Goal: Task Accomplishment & Management: Complete application form

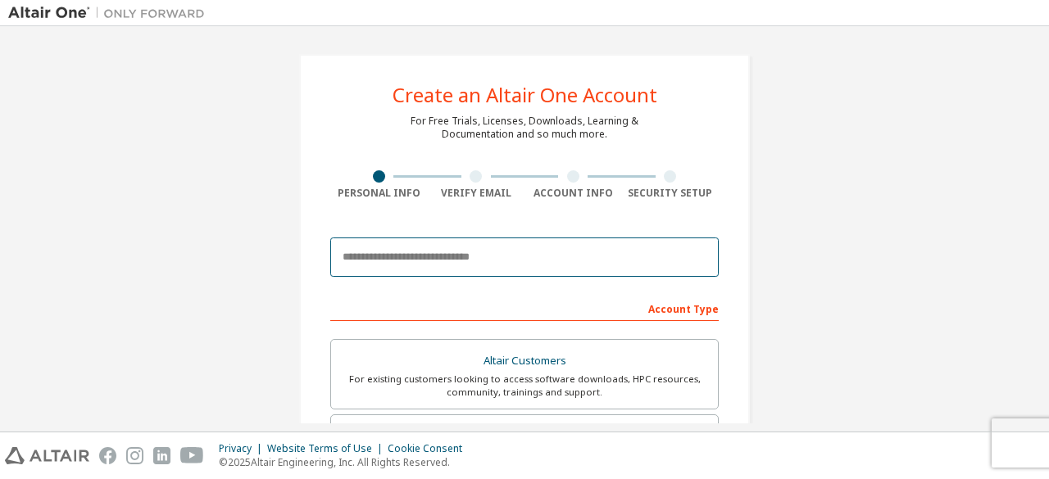
click at [462, 261] on input "email" at bounding box center [524, 257] width 388 height 39
type input "**********"
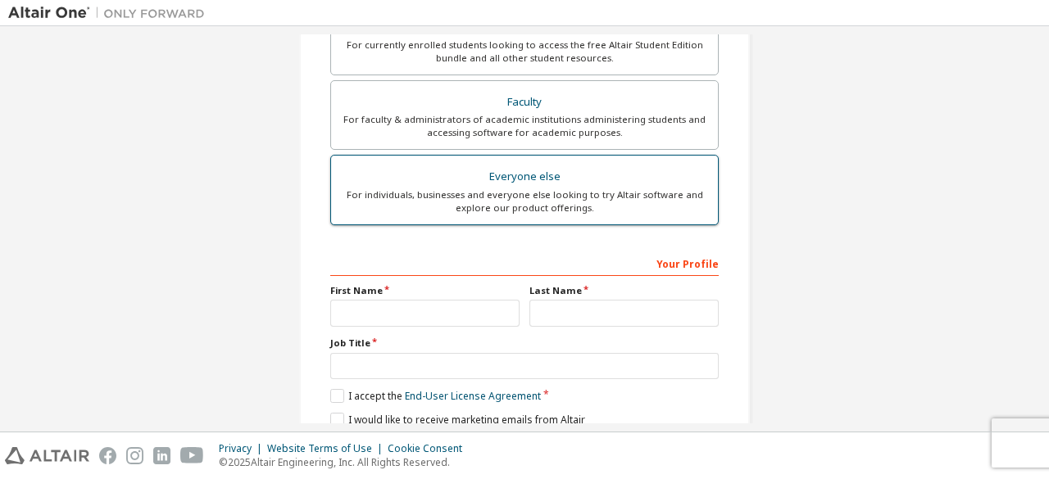
scroll to position [246, 0]
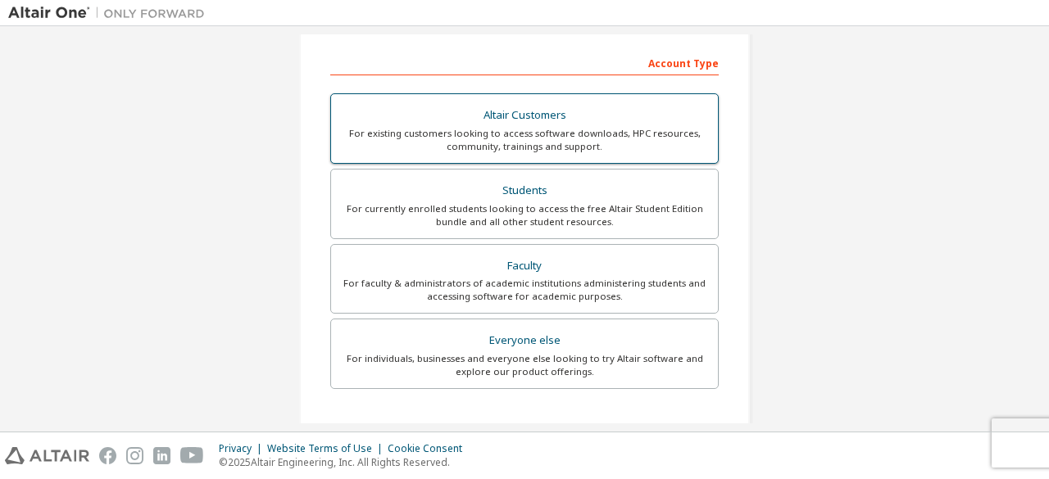
click at [603, 214] on div "For currently enrolled students looking to access the free Altair Student Editi…" at bounding box center [524, 215] width 367 height 26
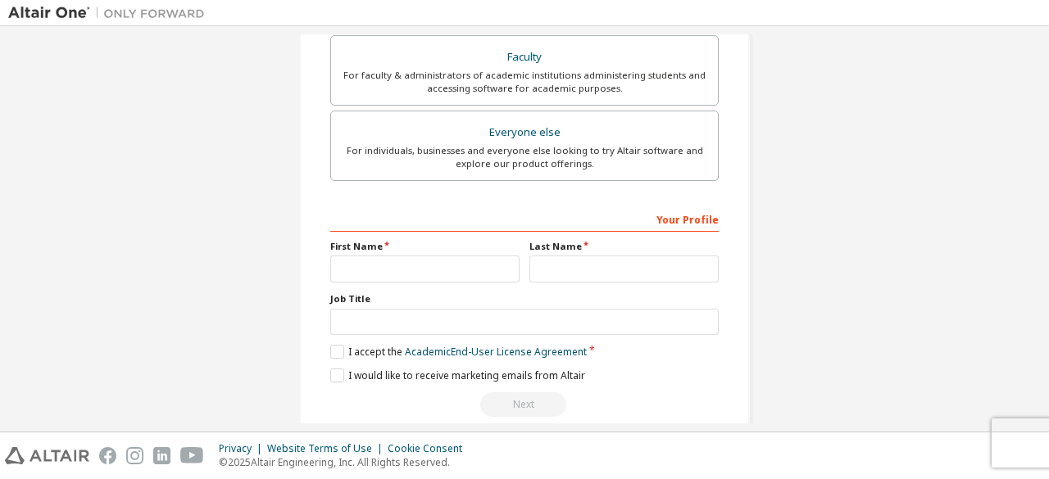
scroll to position [530, 0]
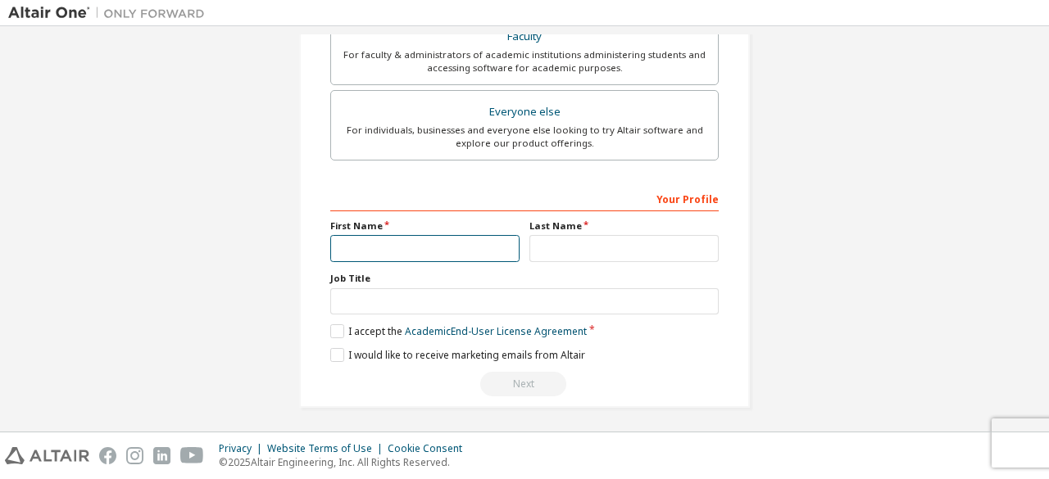
click at [420, 245] on input "text" at bounding box center [424, 248] width 189 height 27
type input "******"
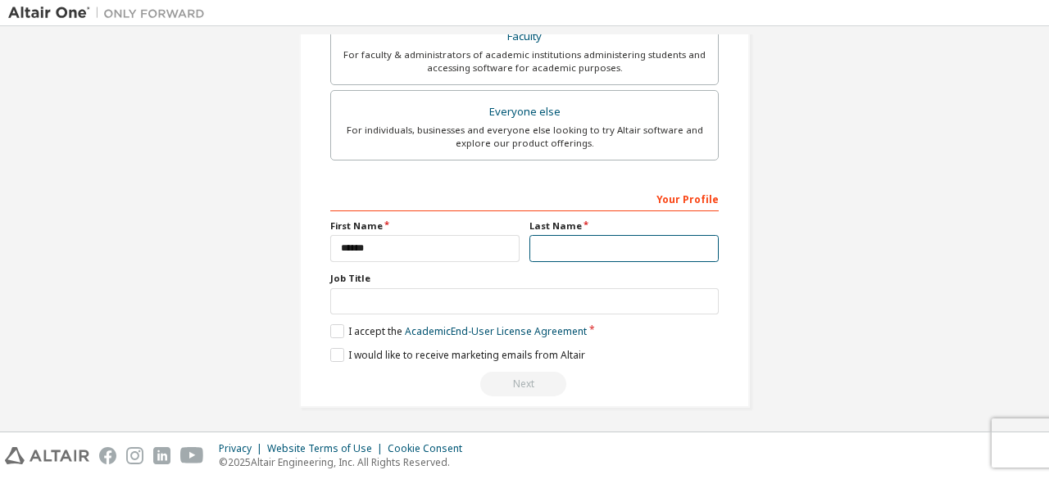
click at [570, 244] on input "text" at bounding box center [623, 248] width 189 height 27
type input "********"
click at [529, 318] on div "Your Profile First Name ****** Last Name ******** Job Title Please provide Stat…" at bounding box center [524, 291] width 388 height 212
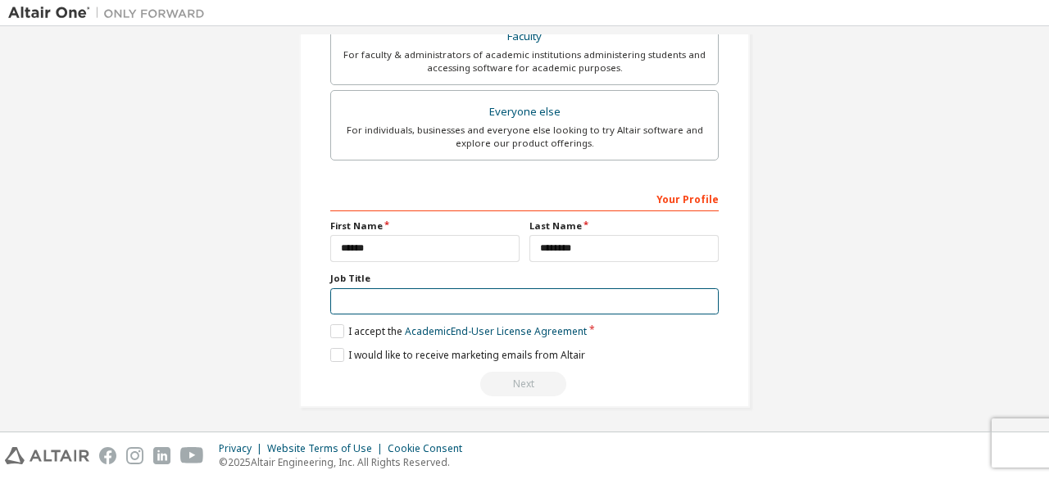
click at [519, 297] on input "text" at bounding box center [524, 301] width 388 height 27
type input "*"
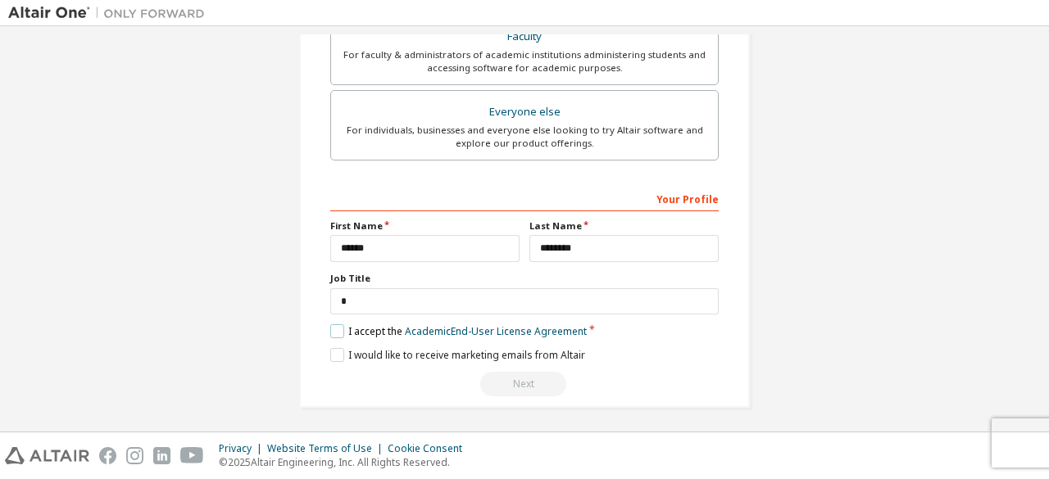
click at [338, 329] on label "I accept the Academic End-User License Agreement" at bounding box center [458, 331] width 256 height 14
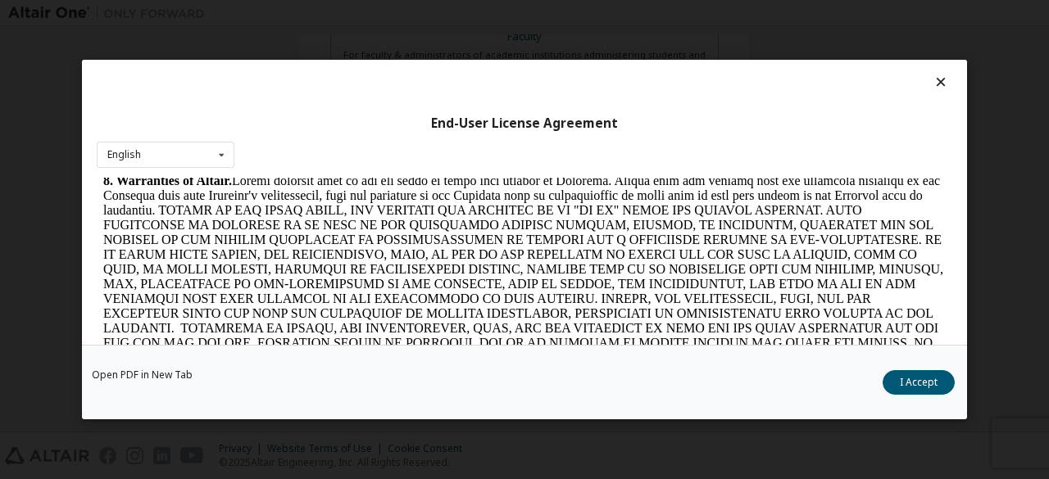
scroll to position [2552, 0]
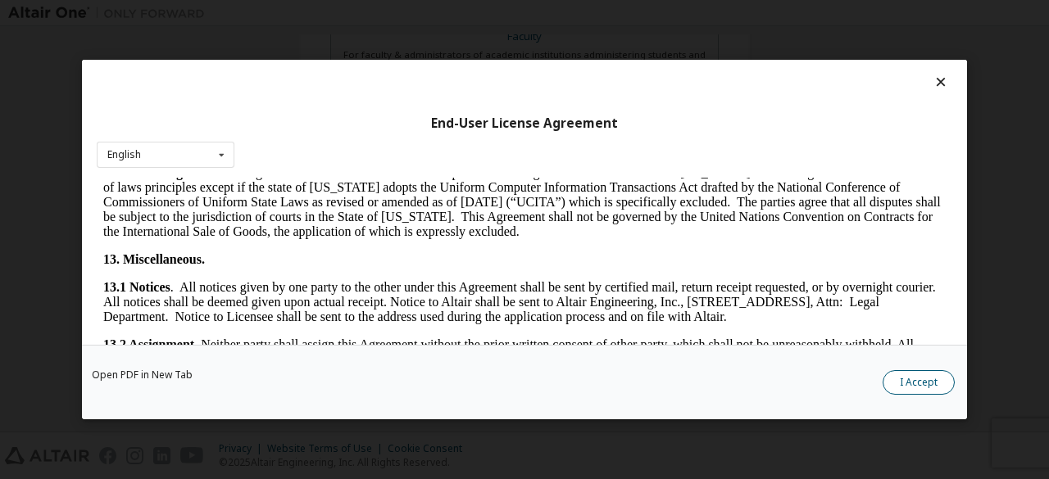
click at [909, 383] on button "I Accept" at bounding box center [918, 382] width 72 height 25
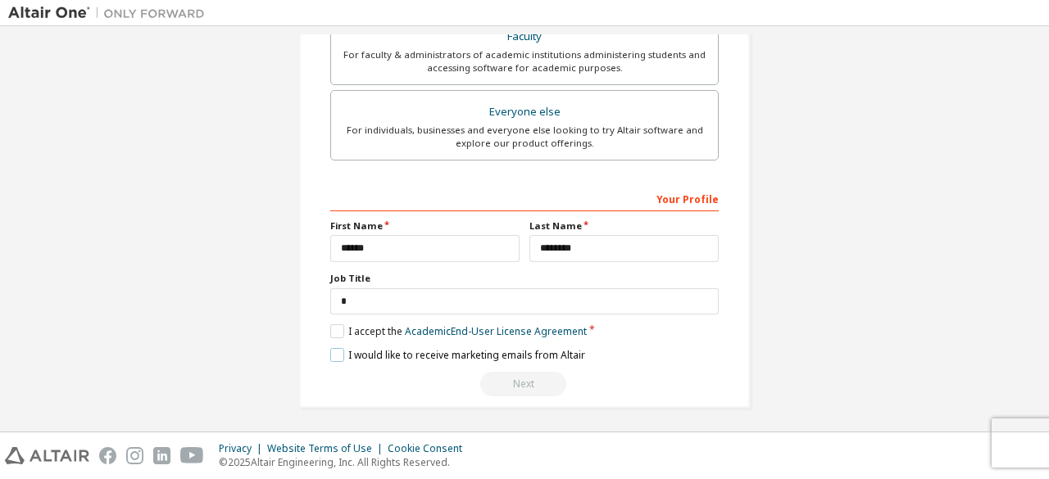
click at [337, 354] on label "I would like to receive marketing emails from Altair" at bounding box center [457, 355] width 255 height 14
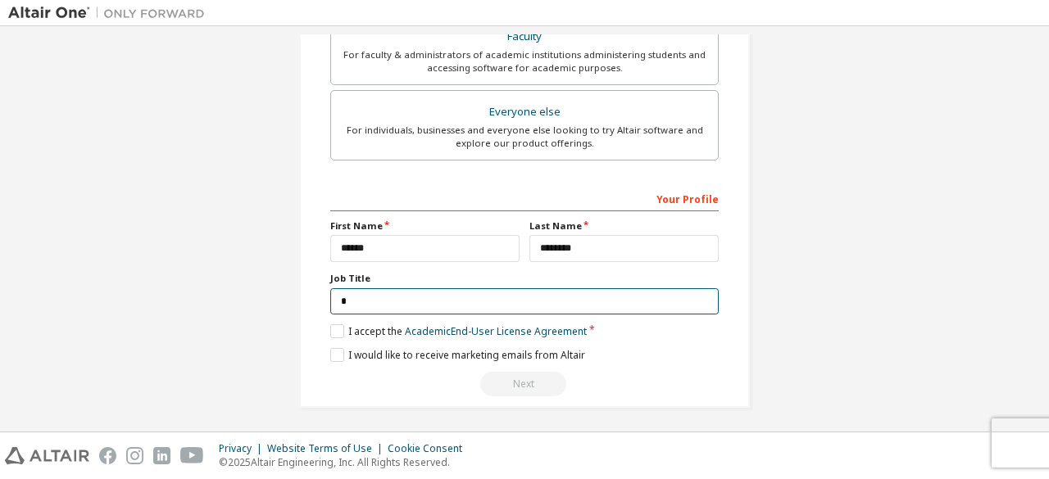
click at [535, 302] on input "*" at bounding box center [524, 301] width 388 height 27
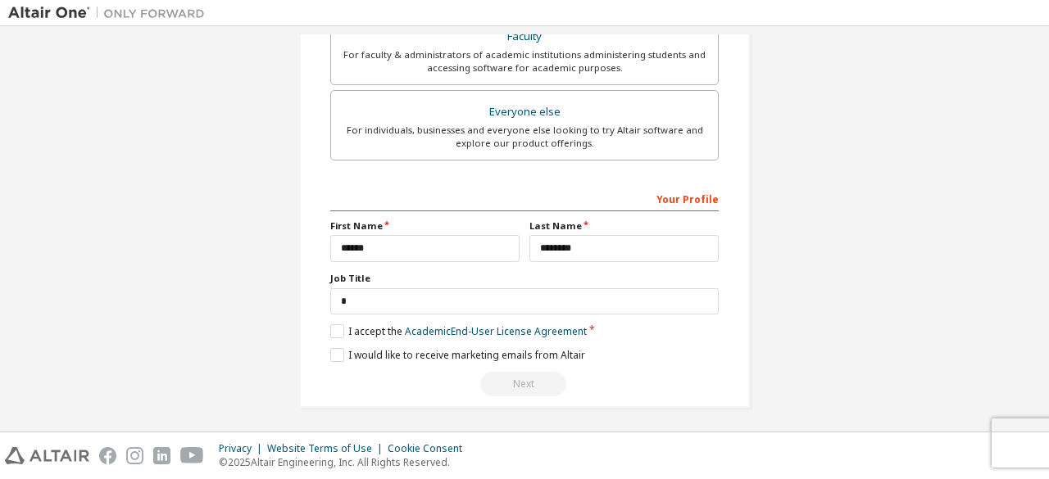
click at [536, 379] on div "Next" at bounding box center [524, 384] width 388 height 25
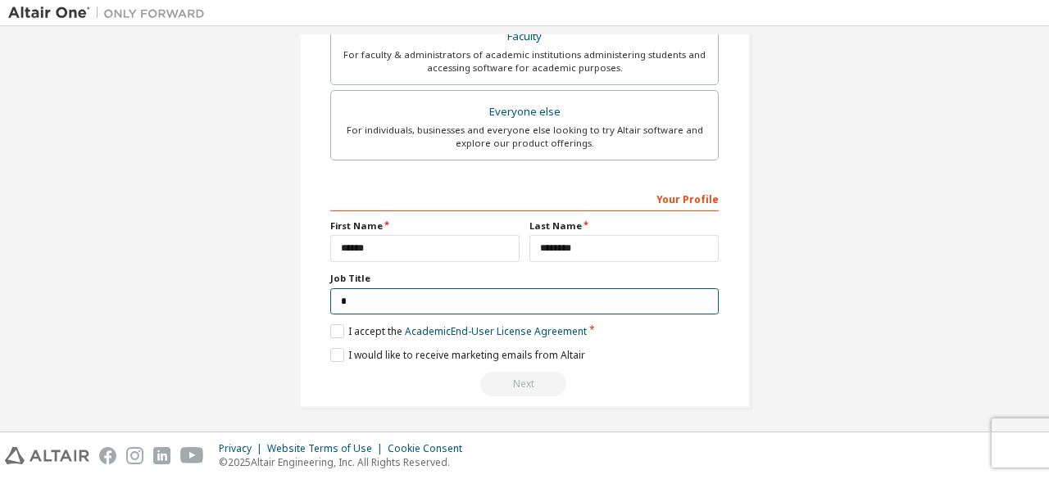
drag, startPoint x: 487, startPoint y: 300, endPoint x: 347, endPoint y: 300, distance: 139.3
click at [347, 300] on input "*" at bounding box center [524, 301] width 388 height 27
type input "*******"
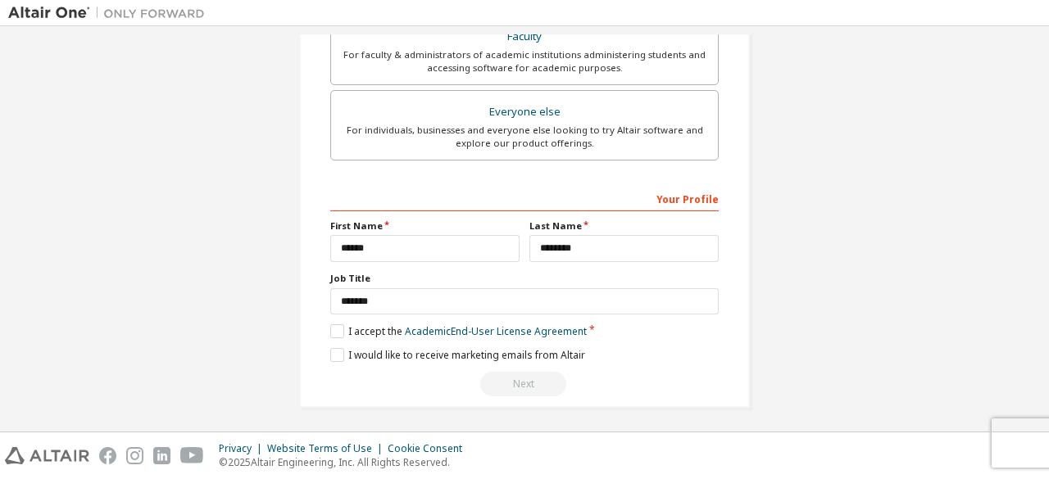
click at [611, 386] on div "Next" at bounding box center [524, 384] width 388 height 25
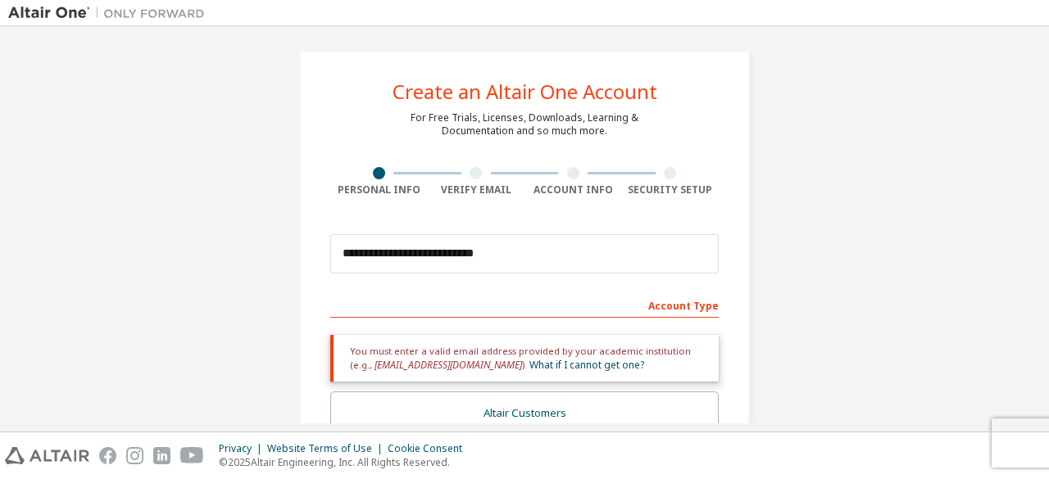
scroll to position [0, 0]
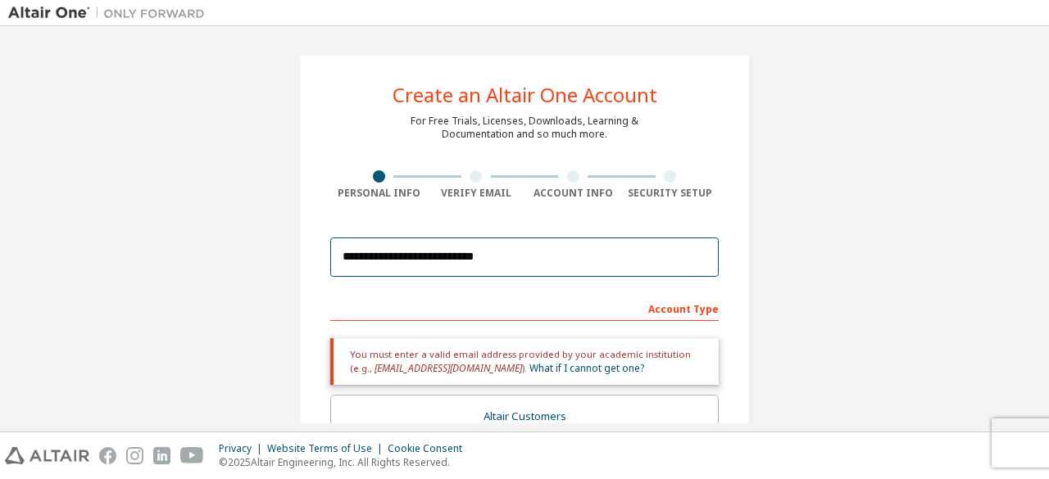
click at [510, 261] on input "**********" at bounding box center [524, 257] width 388 height 39
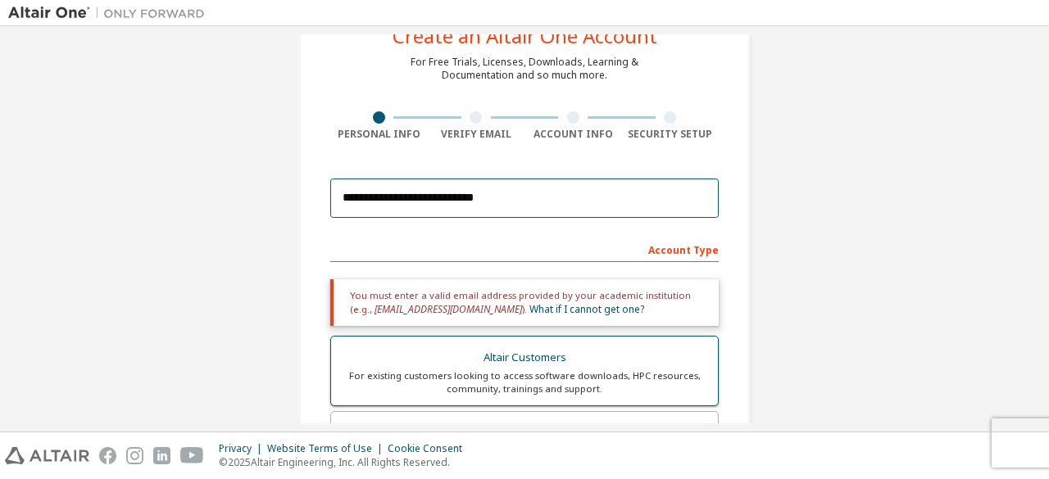
scroll to position [164, 0]
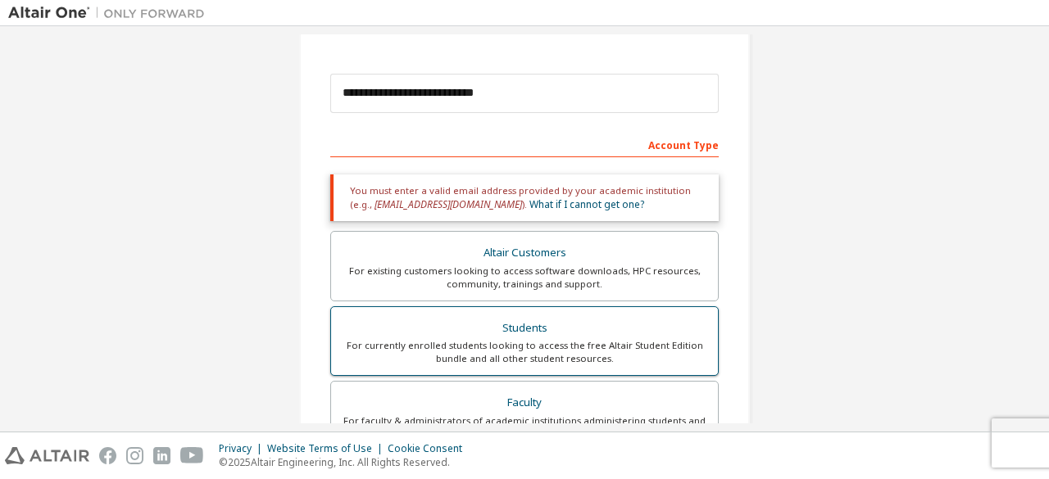
click at [587, 347] on div "For currently enrolled students looking to access the free Altair Student Editi…" at bounding box center [524, 352] width 367 height 26
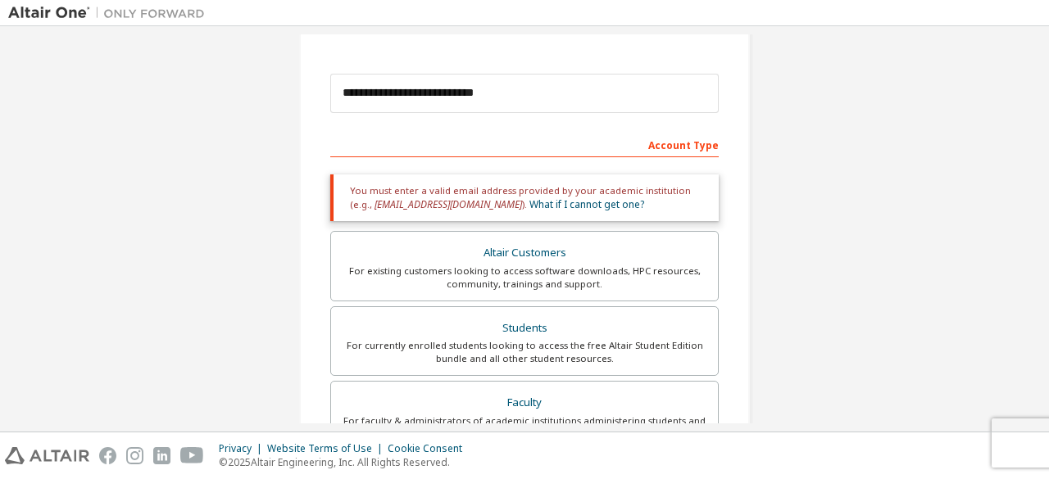
click at [600, 209] on div "You must enter a valid email address provided by your academic institution (e.g…" at bounding box center [524, 198] width 388 height 47
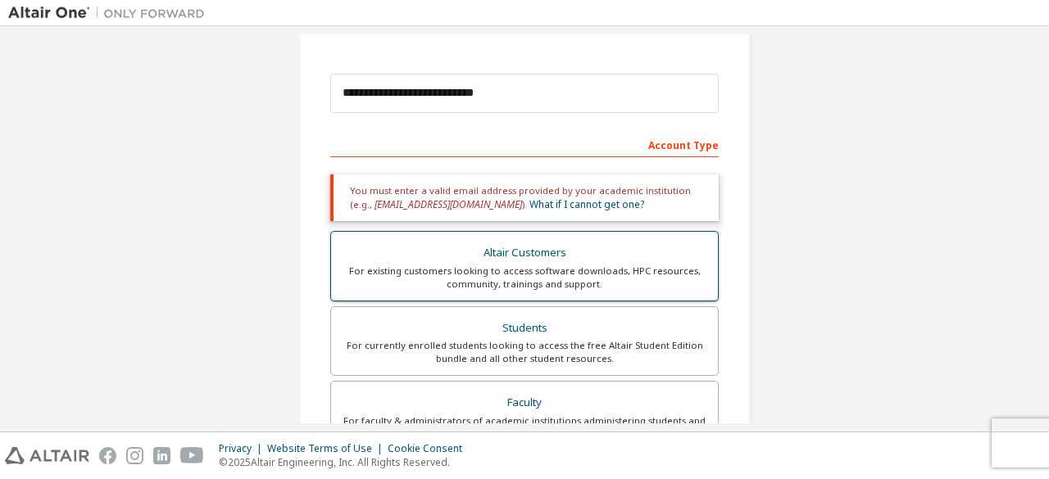
click at [576, 283] on div "For existing customers looking to access software downloads, HPC resources, com…" at bounding box center [524, 278] width 367 height 26
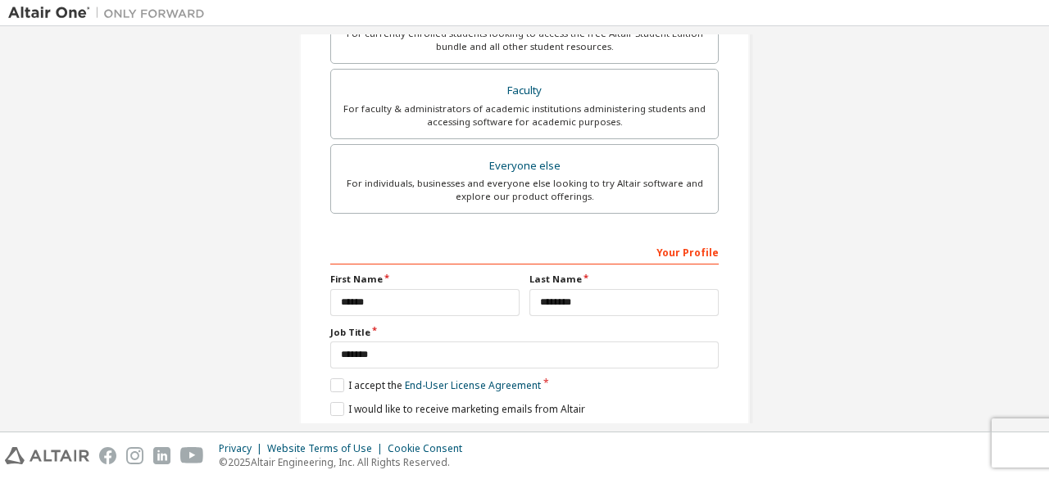
scroll to position [596, 0]
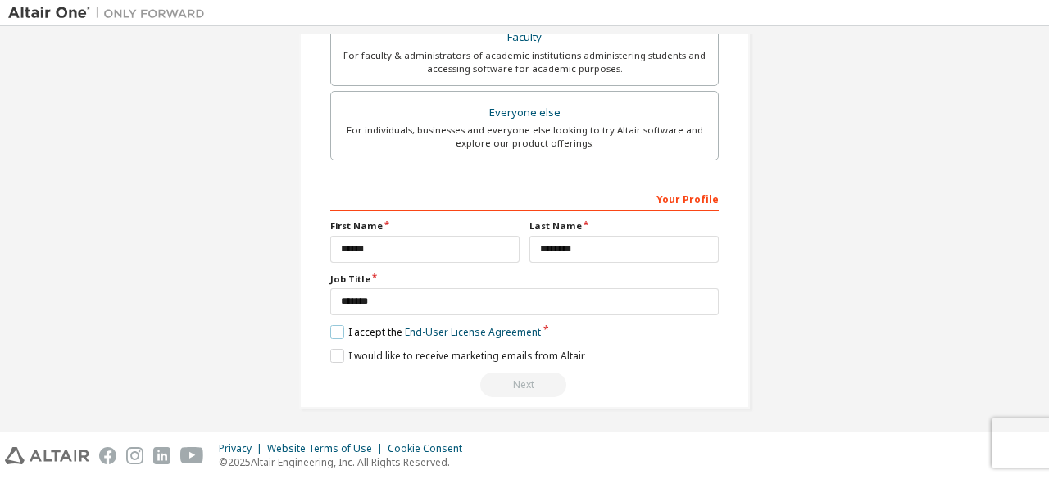
click at [330, 331] on label "I accept the End-User License Agreement" at bounding box center [435, 332] width 211 height 14
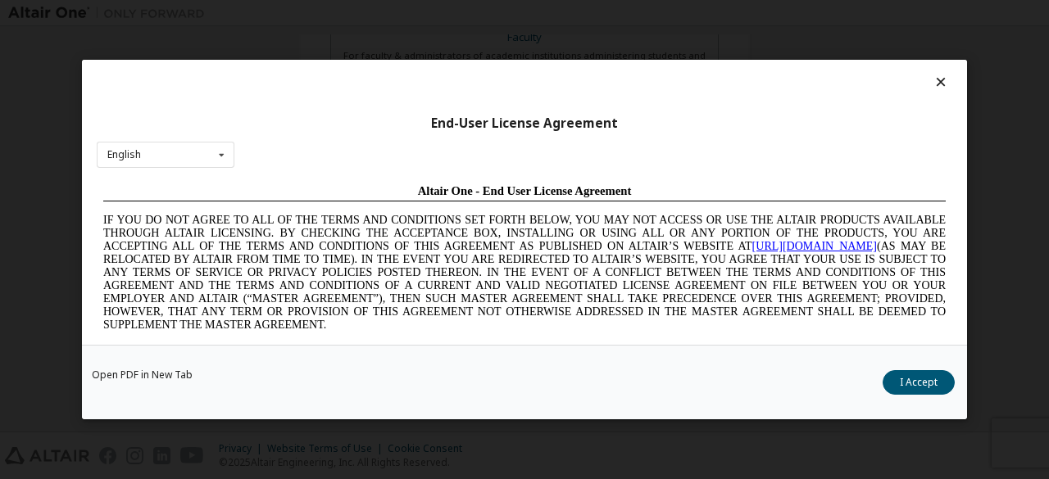
scroll to position [0, 0]
click at [928, 375] on button "I Accept" at bounding box center [918, 382] width 72 height 25
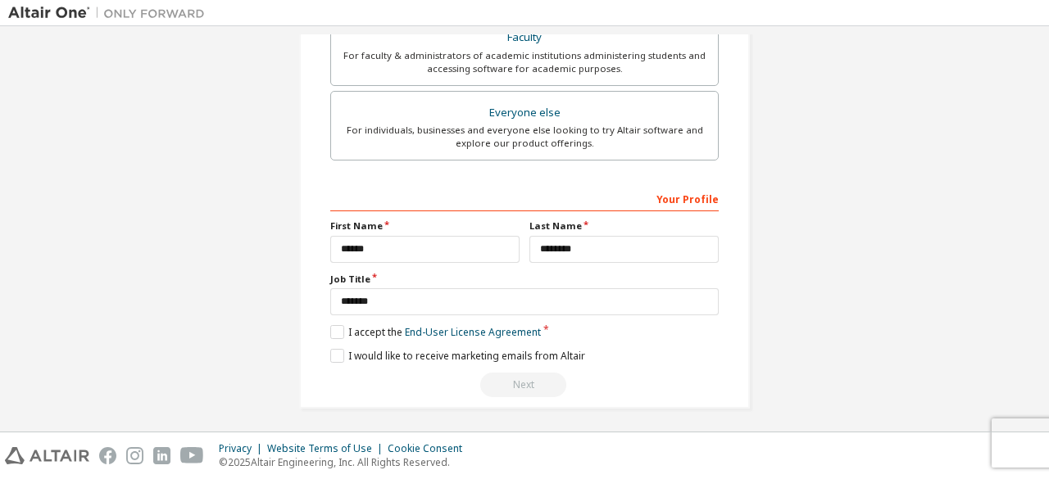
click at [543, 379] on div "Next" at bounding box center [524, 385] width 388 height 25
drag, startPoint x: 543, startPoint y: 379, endPoint x: 534, endPoint y: 378, distance: 9.2
click at [540, 380] on div "Next" at bounding box center [524, 385] width 388 height 25
click at [533, 377] on div "Next" at bounding box center [524, 385] width 388 height 25
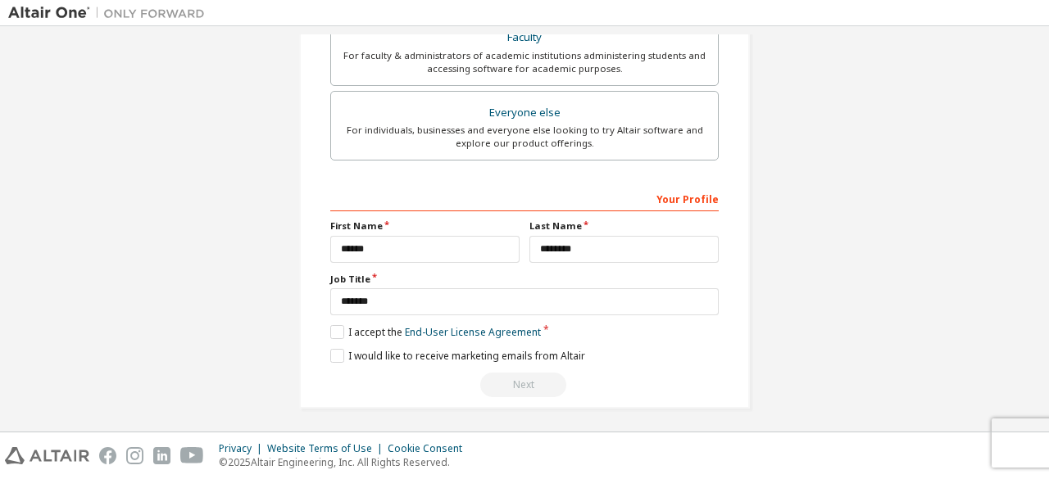
click at [529, 374] on div "Next" at bounding box center [524, 385] width 388 height 25
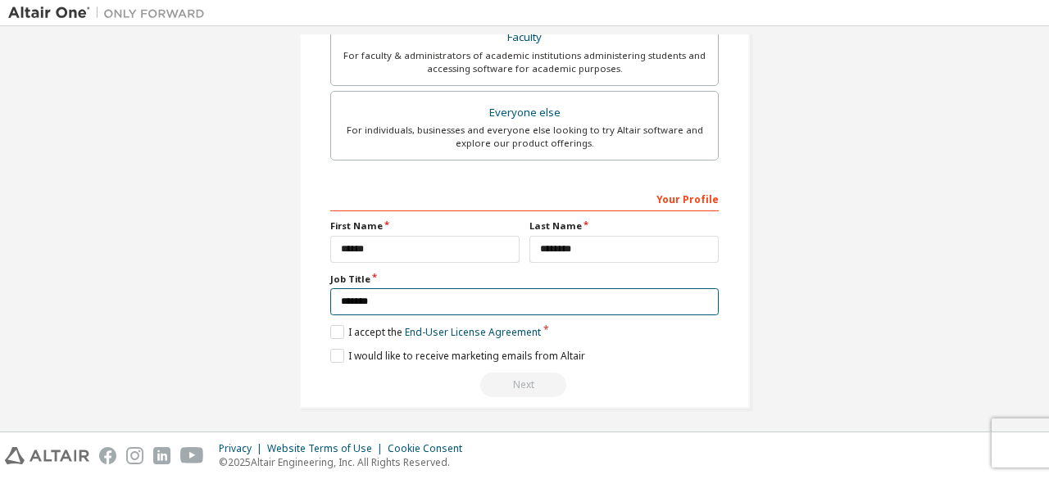
drag, startPoint x: 396, startPoint y: 296, endPoint x: 196, endPoint y: 297, distance: 199.9
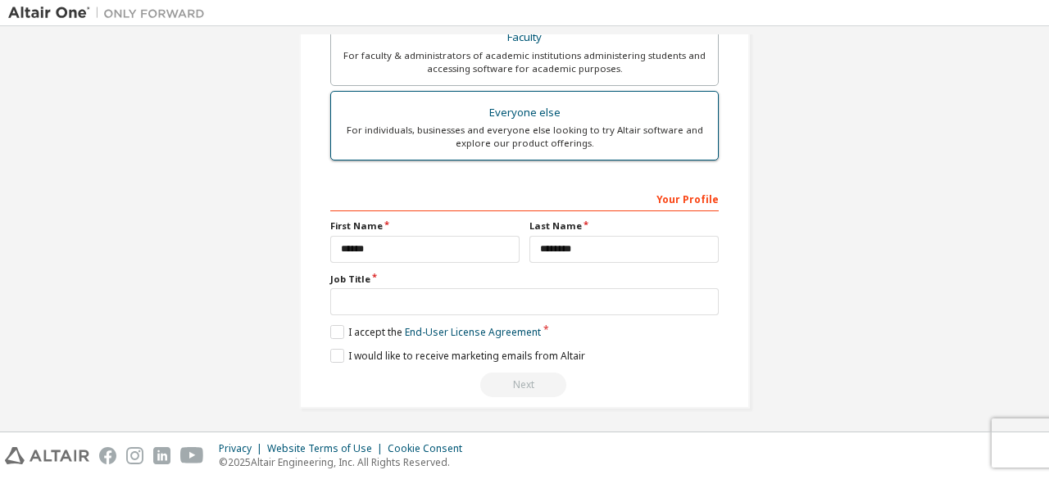
click at [596, 150] on label "Everyone else For individuals, businesses and everyone else looking to try Alta…" at bounding box center [524, 126] width 388 height 70
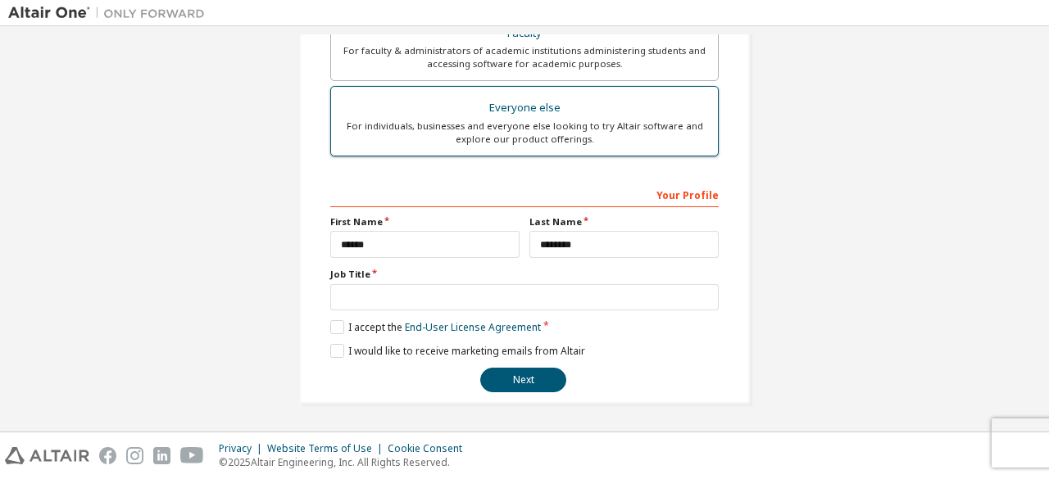
scroll to position [474, 0]
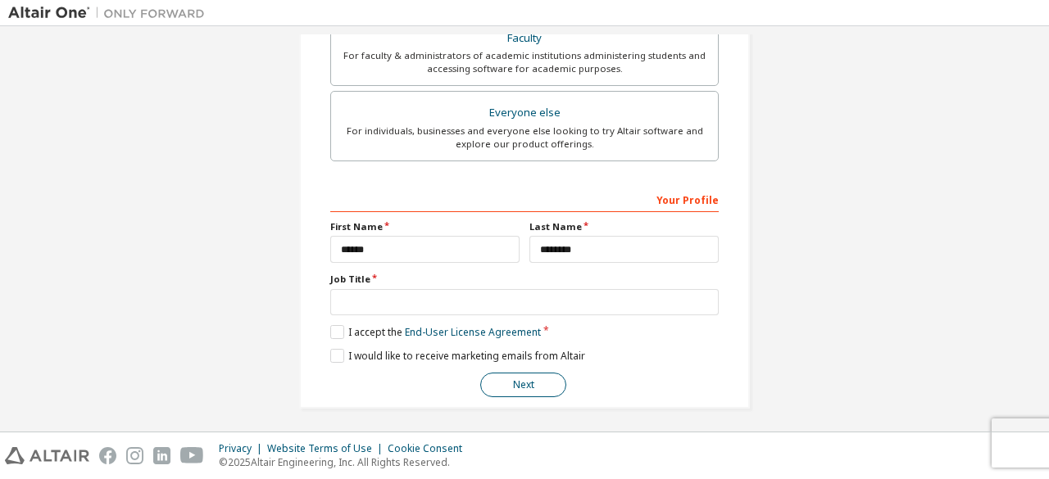
click at [531, 373] on button "Next" at bounding box center [523, 385] width 86 height 25
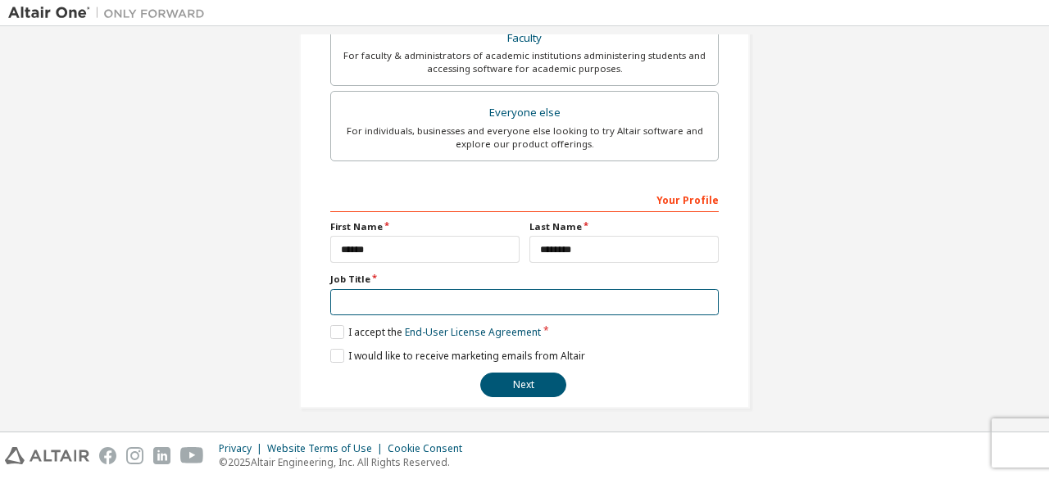
click at [395, 298] on input "text" at bounding box center [524, 302] width 388 height 27
type input "*"
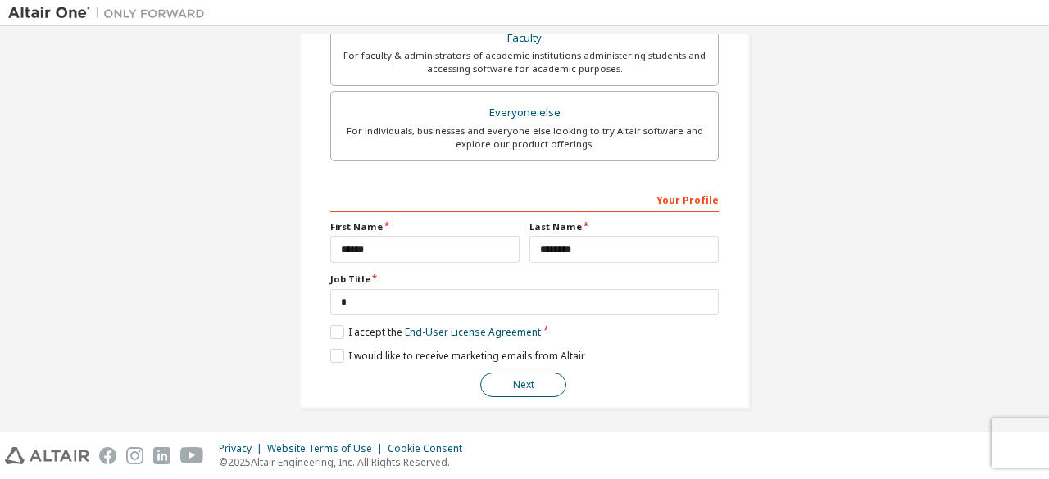
click at [497, 382] on button "Next" at bounding box center [523, 385] width 86 height 25
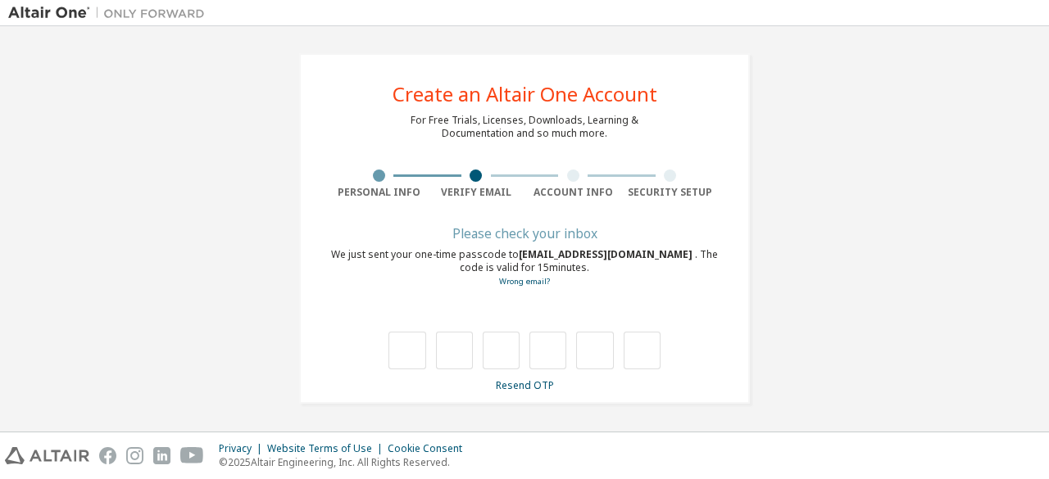
scroll to position [0, 0]
type input "*"
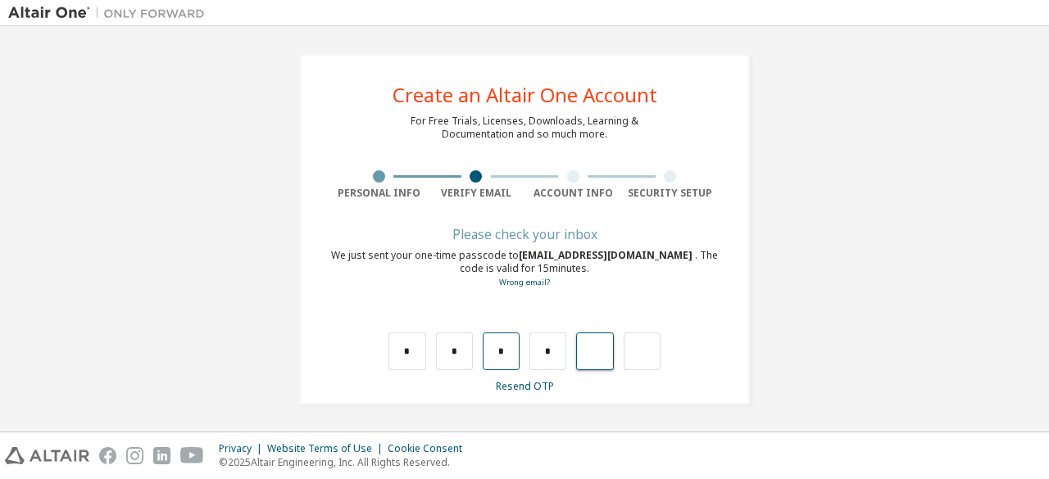
type input "*"
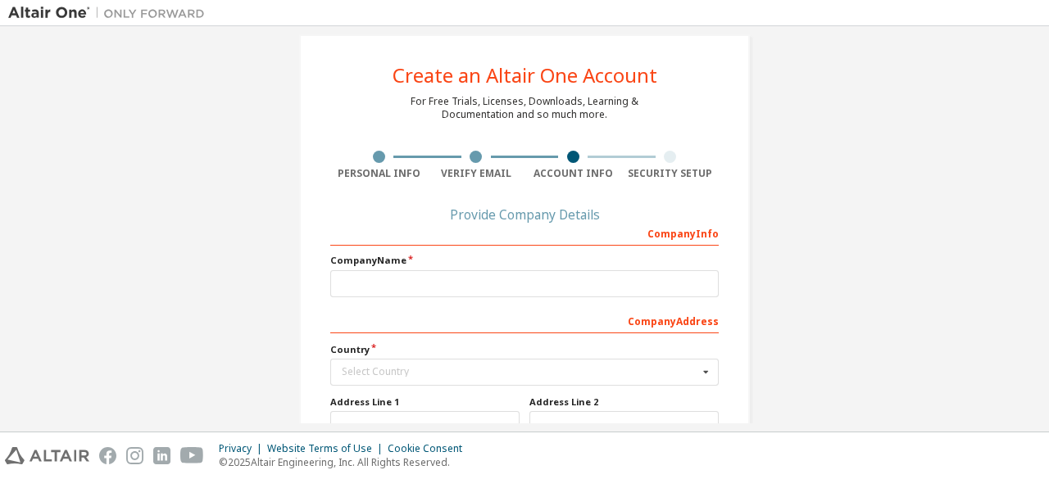
scroll to position [19, 0]
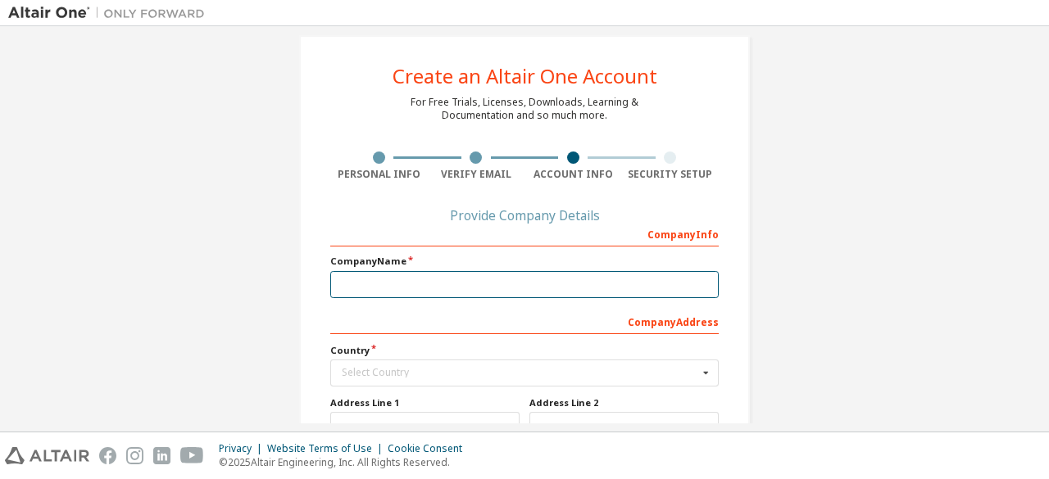
click at [540, 290] on input "text" at bounding box center [524, 284] width 388 height 27
type input "*"
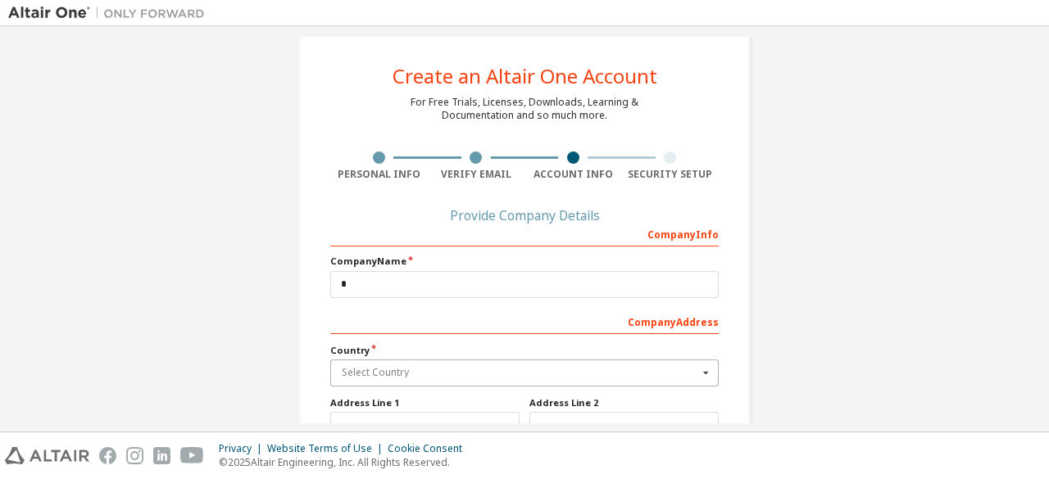
click at [462, 383] on input "text" at bounding box center [525, 373] width 387 height 25
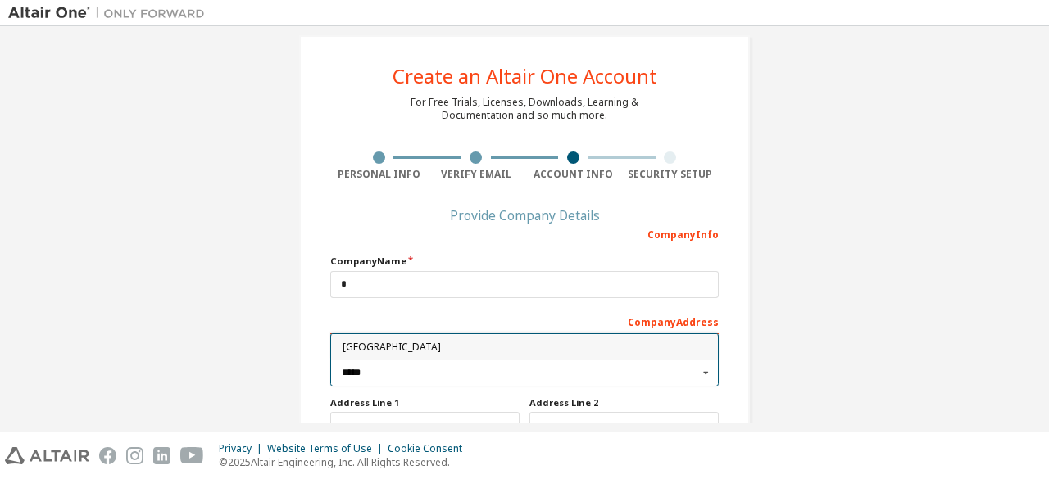
type input "*****"
click at [387, 343] on span "[GEOGRAPHIC_DATA]" at bounding box center [524, 348] width 365 height 10
type input "***"
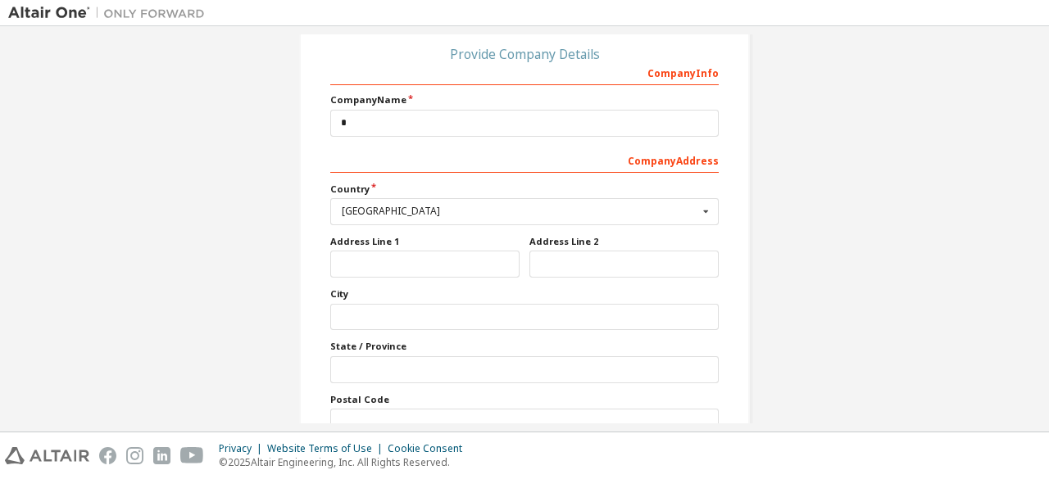
scroll to position [183, 0]
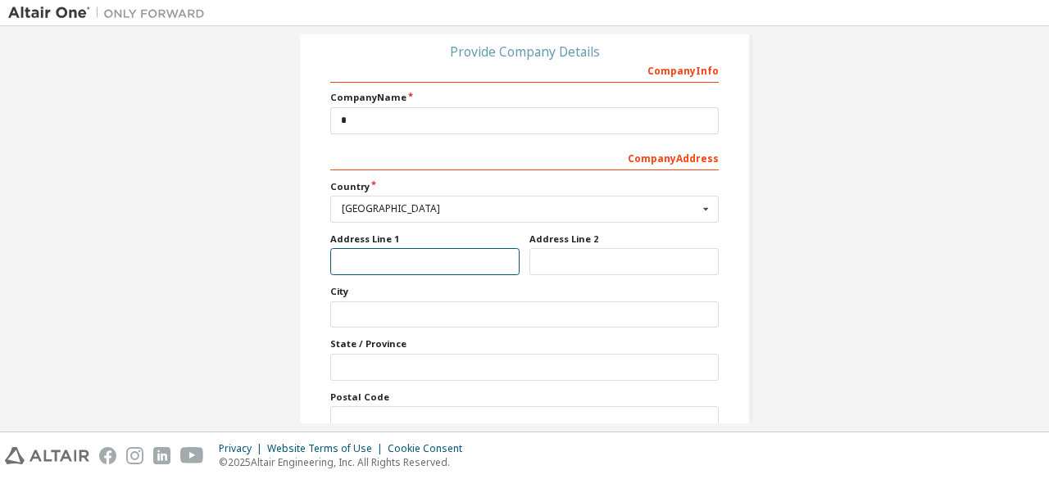
click at [413, 265] on input "text" at bounding box center [424, 261] width 189 height 27
type input "*"
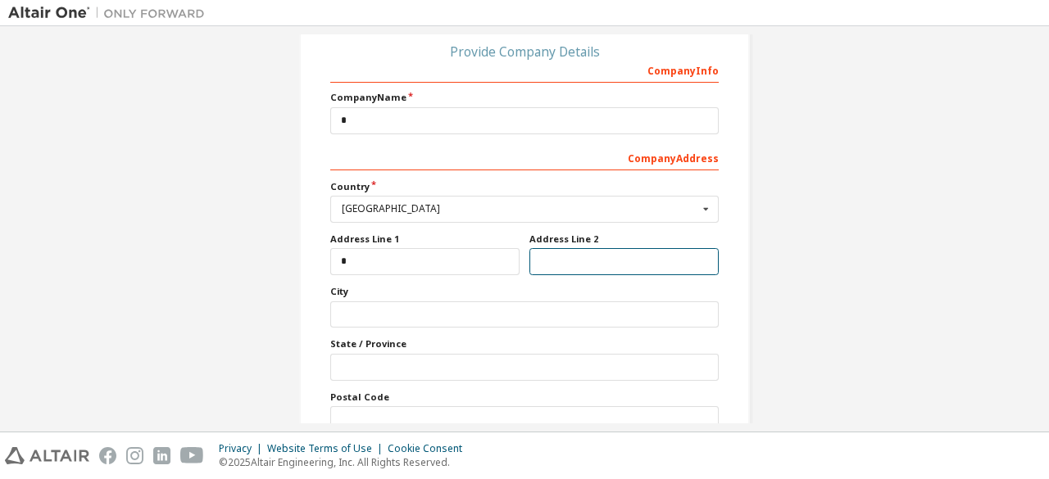
click at [557, 262] on input "text" at bounding box center [623, 261] width 189 height 27
type input "*"
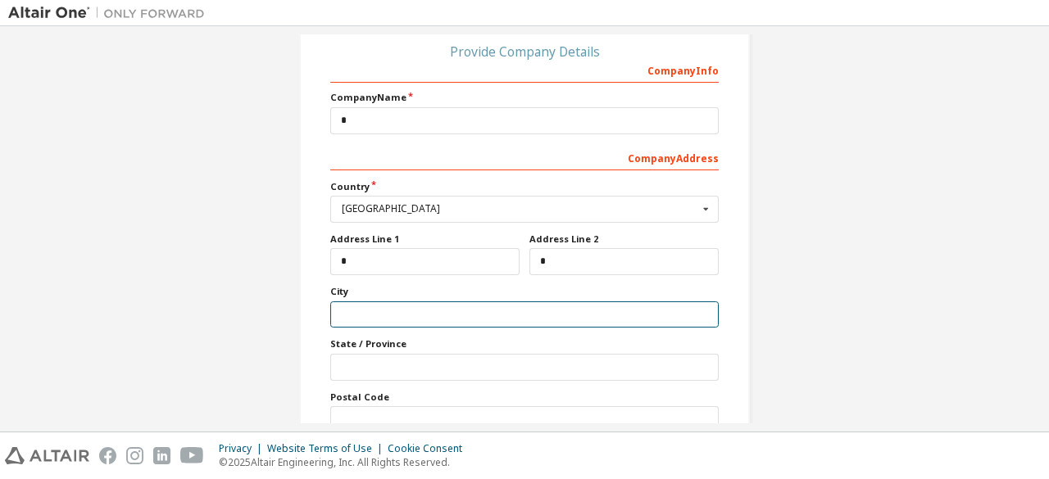
click at [417, 317] on input "text" at bounding box center [524, 315] width 388 height 27
type input "*******"
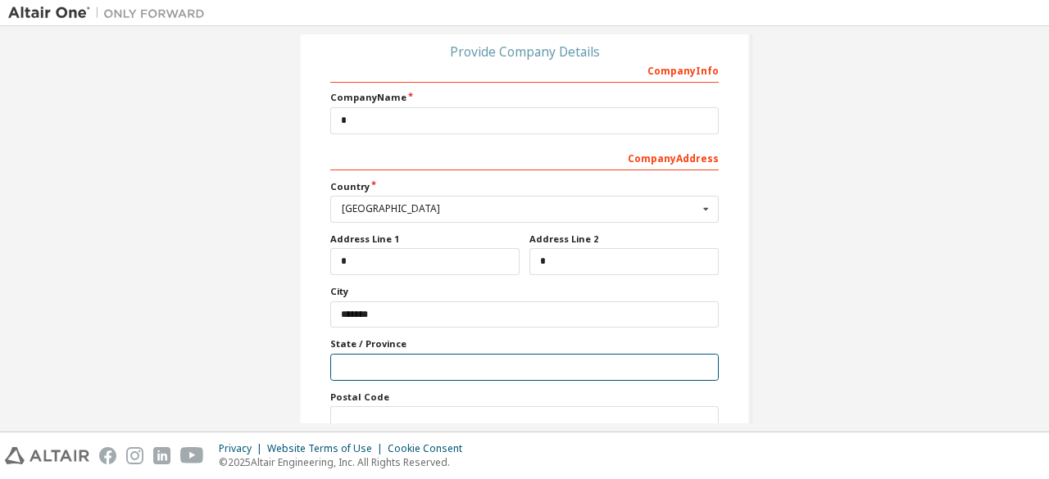
click at [400, 368] on input "text" at bounding box center [524, 367] width 388 height 27
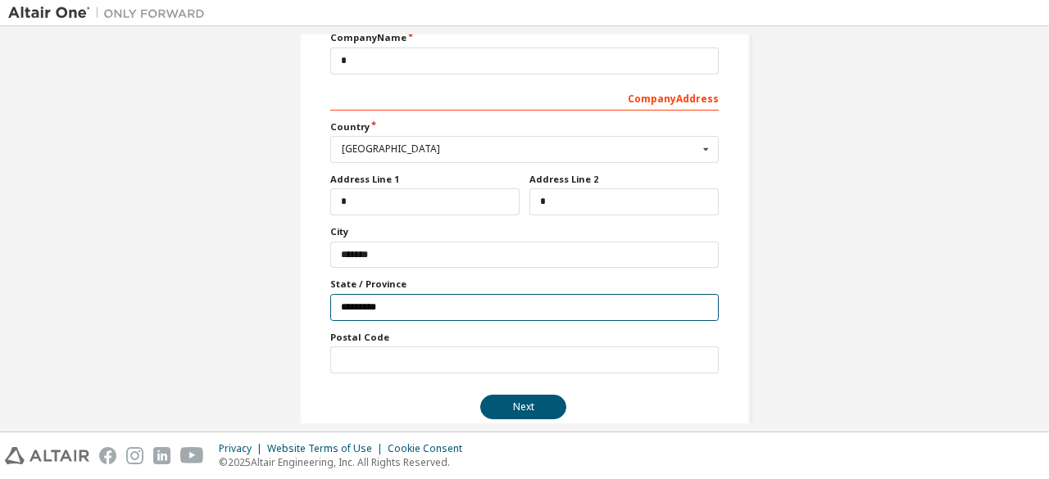
scroll to position [265, 0]
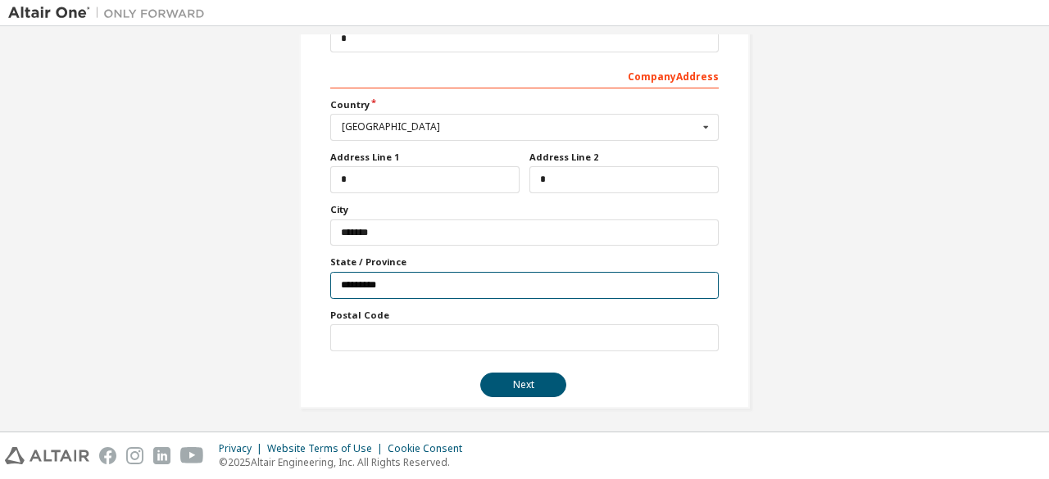
type input "*********"
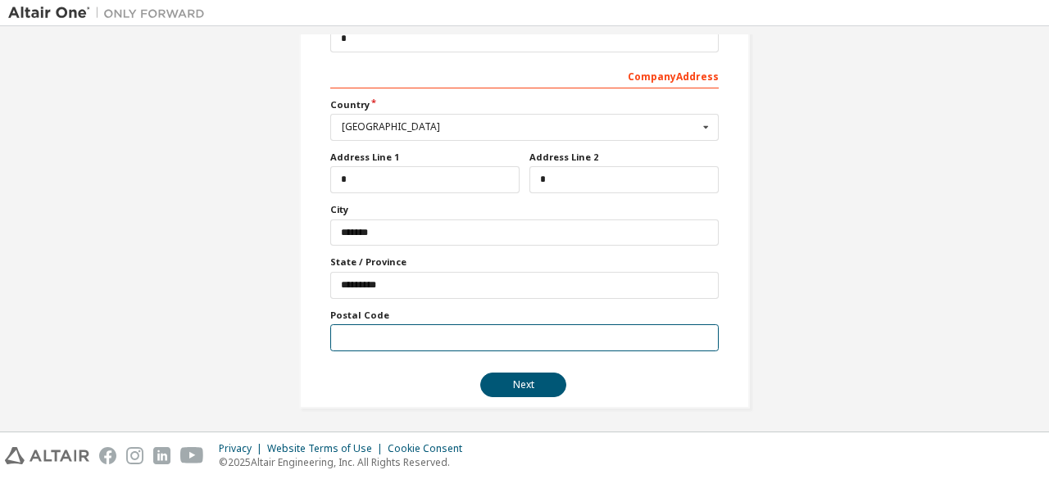
click at [402, 329] on input "text" at bounding box center [524, 337] width 388 height 27
type input "*****"
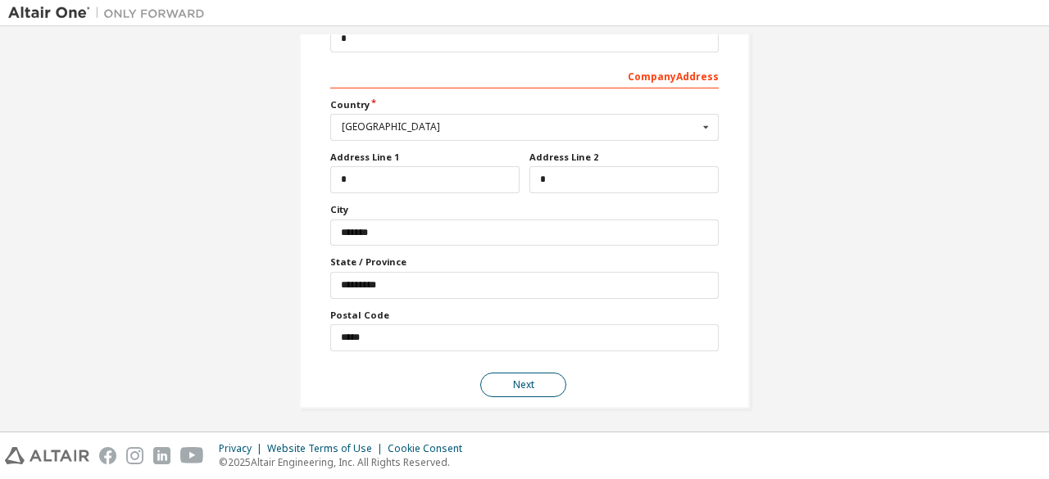
click at [542, 373] on button "Next" at bounding box center [523, 385] width 86 height 25
